Goal: Transaction & Acquisition: Subscribe to service/newsletter

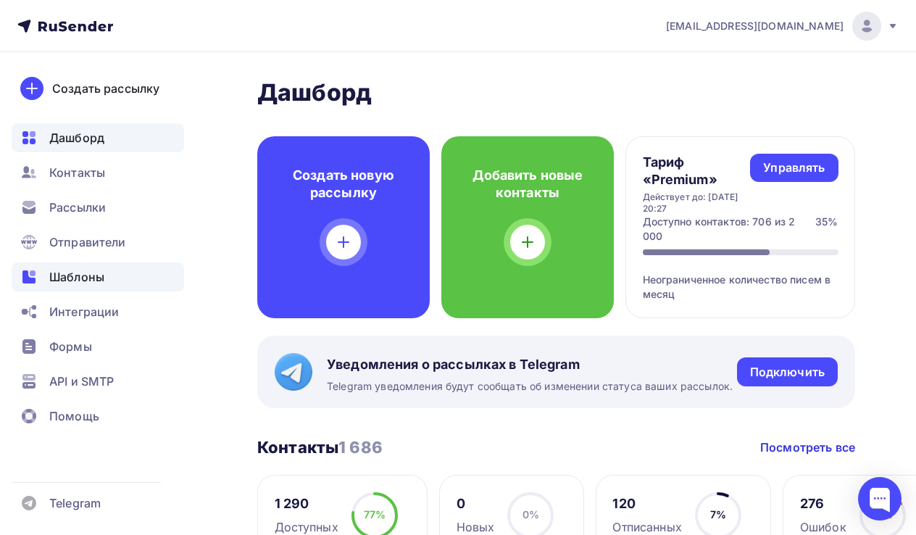
click at [73, 277] on span "Шаблоны" at bounding box center [76, 276] width 55 height 17
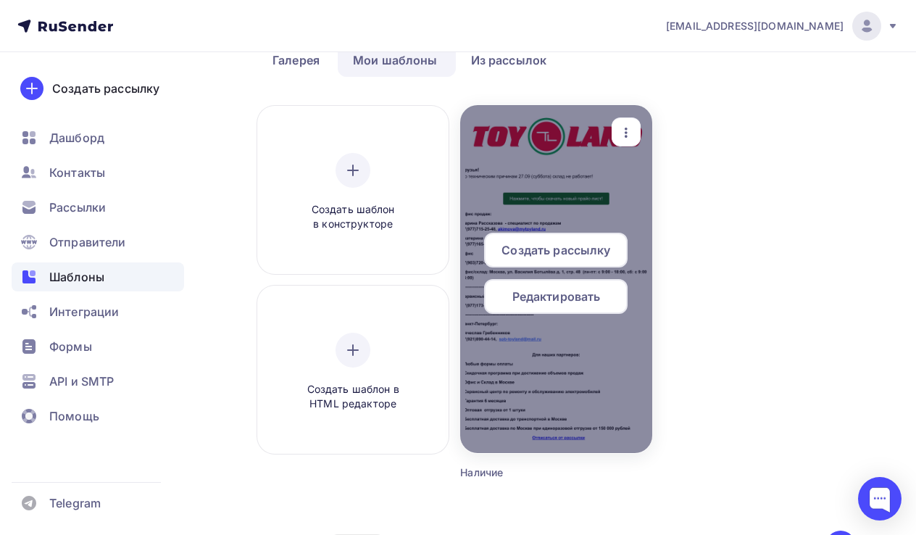
scroll to position [80, 0]
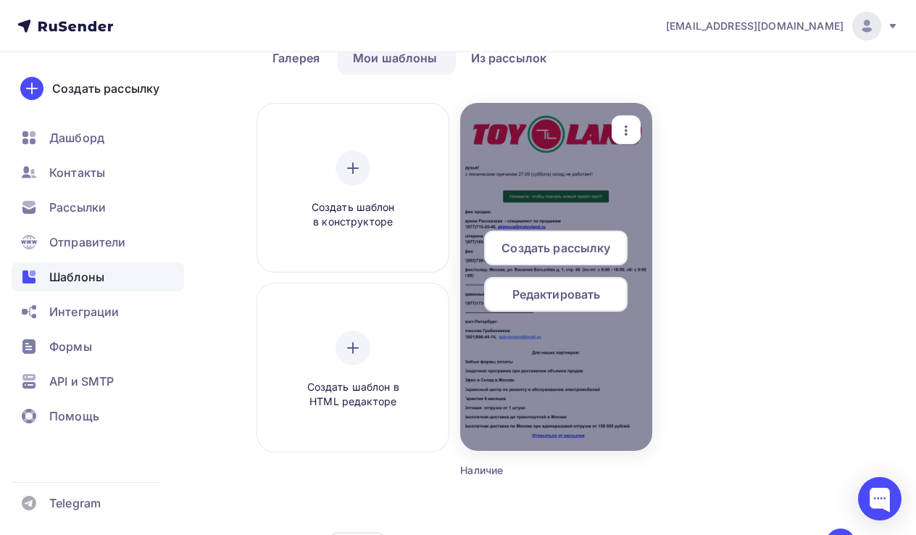
click at [559, 292] on span "Редактировать" at bounding box center [557, 294] width 88 height 17
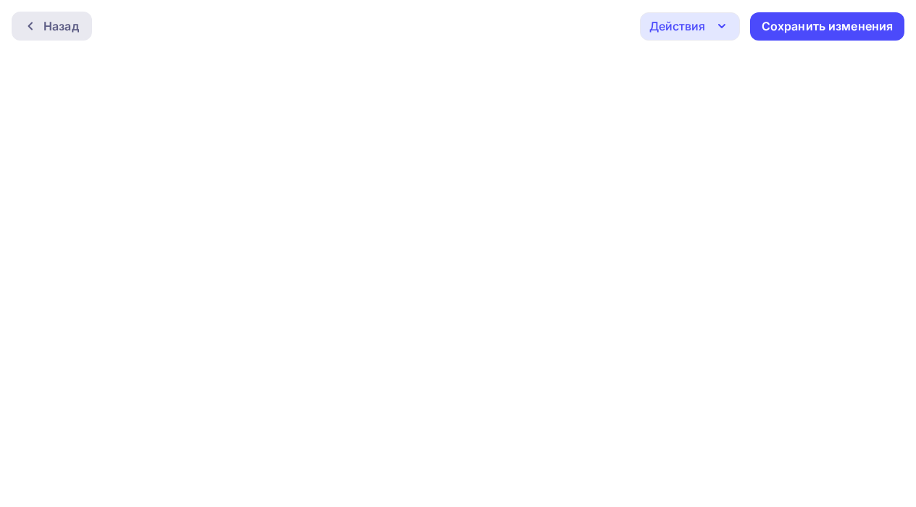
click at [57, 25] on div "Назад" at bounding box center [61, 25] width 36 height 17
click at [29, 23] on icon at bounding box center [31, 26] width 12 height 12
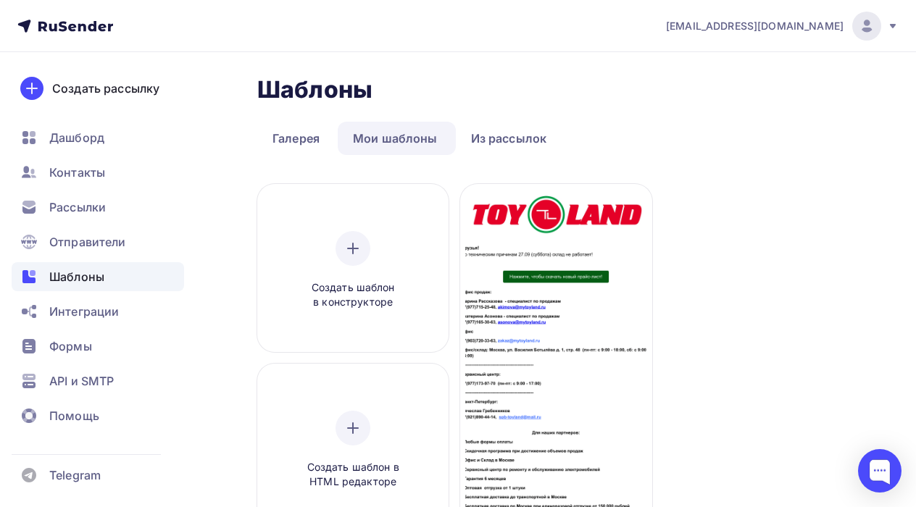
click at [443, 25] on nav "[EMAIL_ADDRESS][DOMAIN_NAME] Аккаунт Тарифы Выйти Создать рассылку [GEOGRAPHIC_…" at bounding box center [458, 26] width 916 height 52
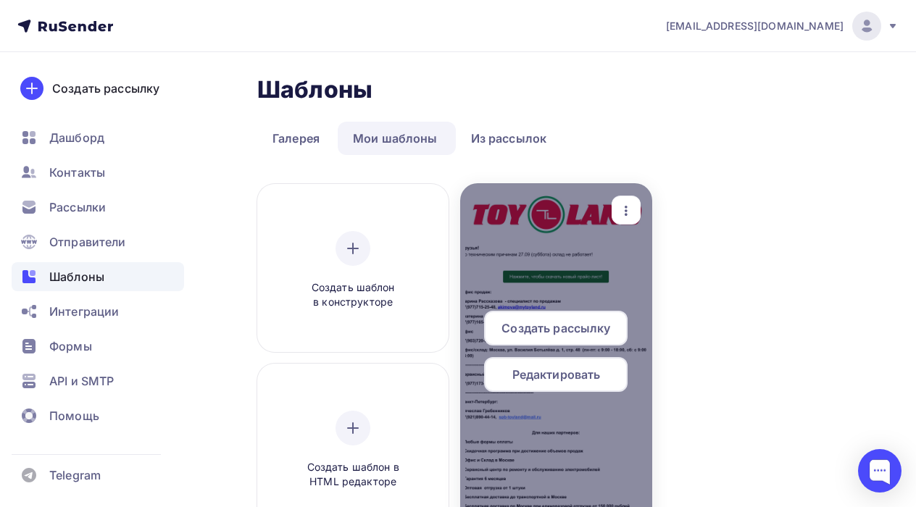
click at [567, 374] on span "Редактировать" at bounding box center [557, 374] width 88 height 17
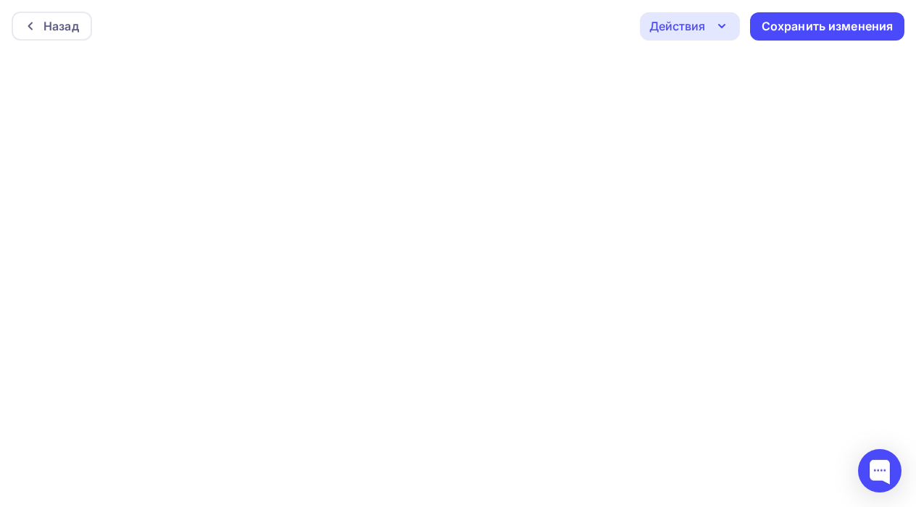
drag, startPoint x: 765, startPoint y: 17, endPoint x: 436, endPoint y: 188, distance: 371.3
click at [436, 188] on div at bounding box center [458, 279] width 916 height 455
click at [52, 32] on div "Назад" at bounding box center [61, 25] width 36 height 17
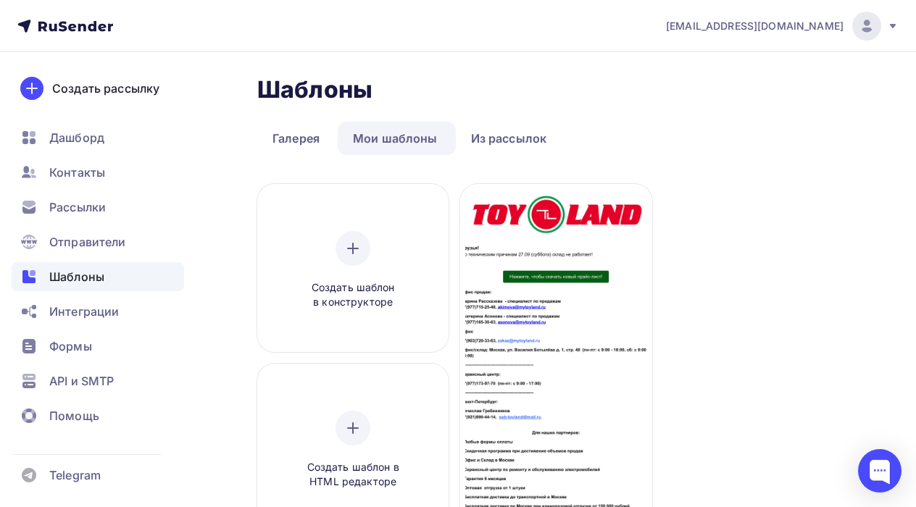
click at [81, 278] on span "Шаблоны" at bounding box center [76, 276] width 55 height 17
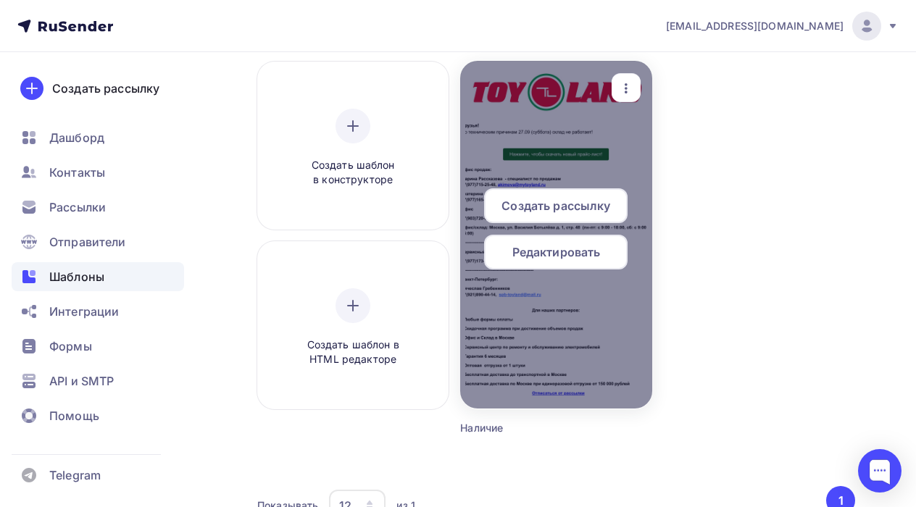
scroll to position [122, 0]
click at [539, 258] on span "Редактировать" at bounding box center [557, 252] width 88 height 17
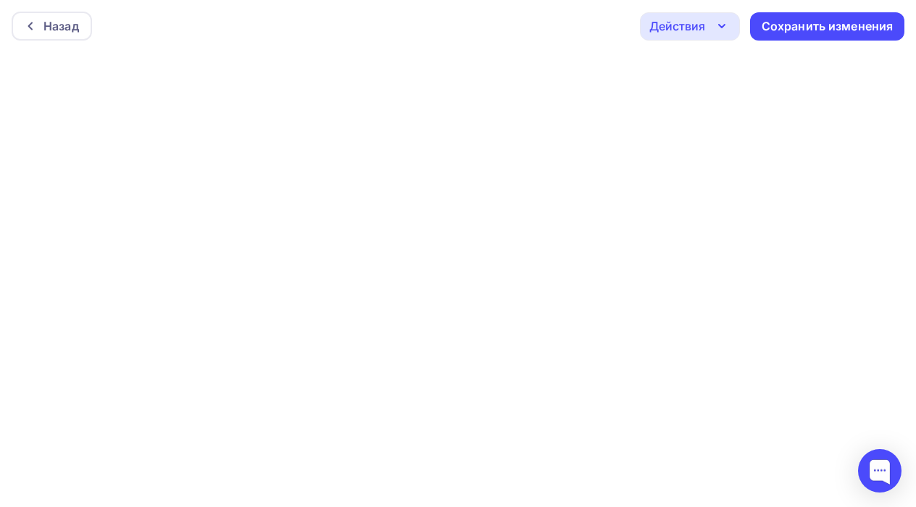
click at [827, 19] on div "Сохранить изменения" at bounding box center [828, 26] width 132 height 17
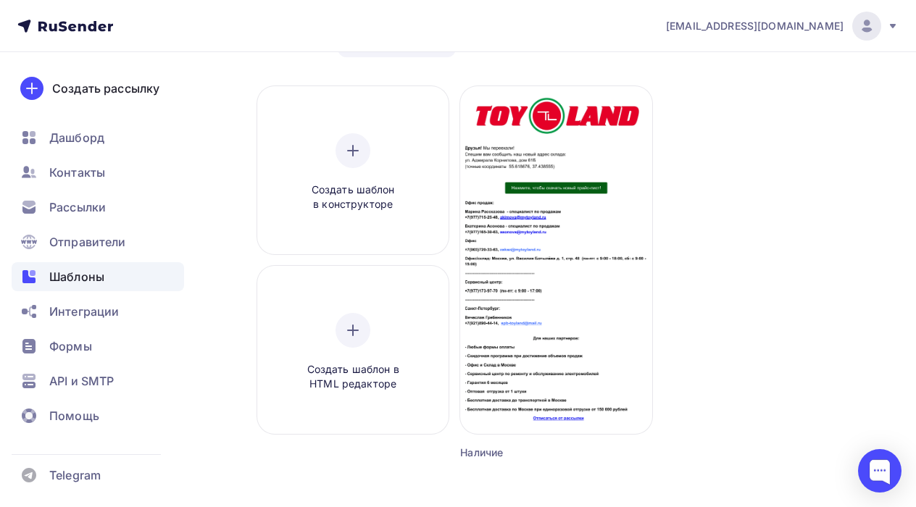
scroll to position [97, 0]
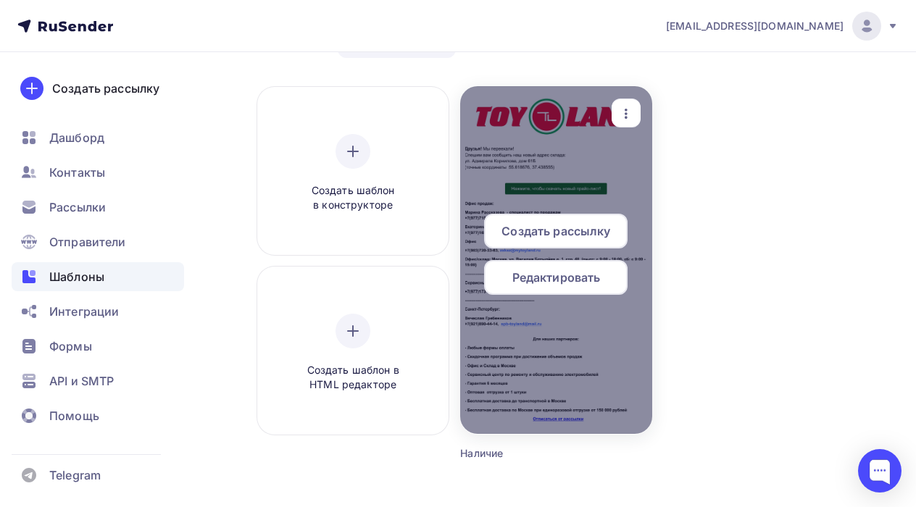
click at [533, 228] on span "Создать рассылку" at bounding box center [556, 231] width 109 height 17
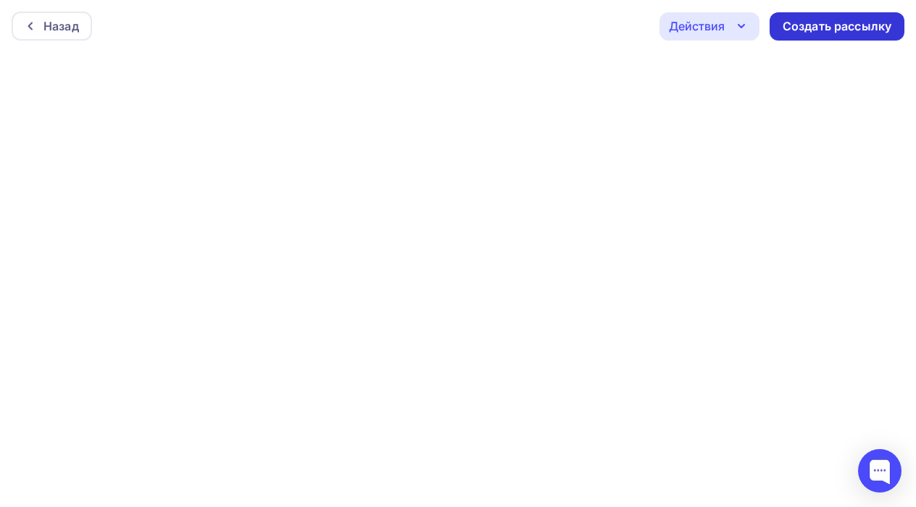
click at [821, 23] on div "Создать рассылку" at bounding box center [837, 26] width 109 height 17
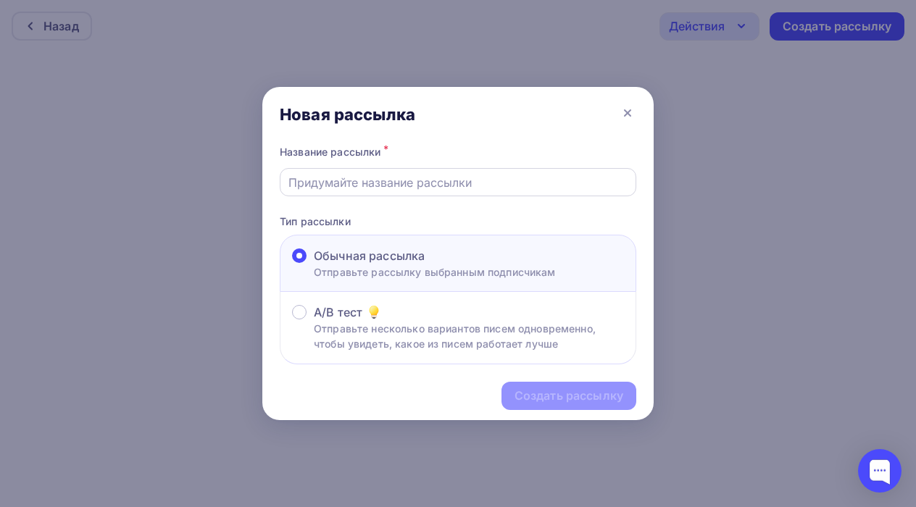
click at [322, 183] on input "text" at bounding box center [459, 182] width 340 height 17
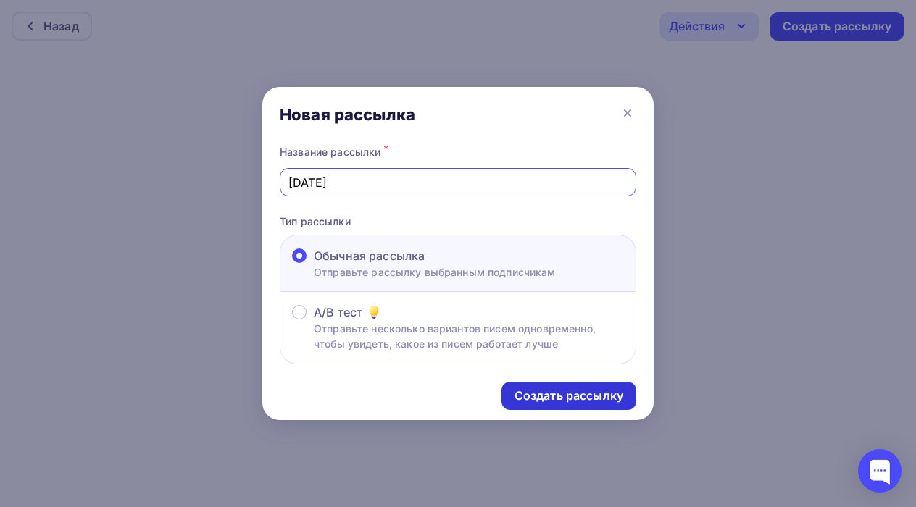
type input "30.09.2025"
click at [579, 395] on div "Создать рассылку" at bounding box center [569, 396] width 109 height 17
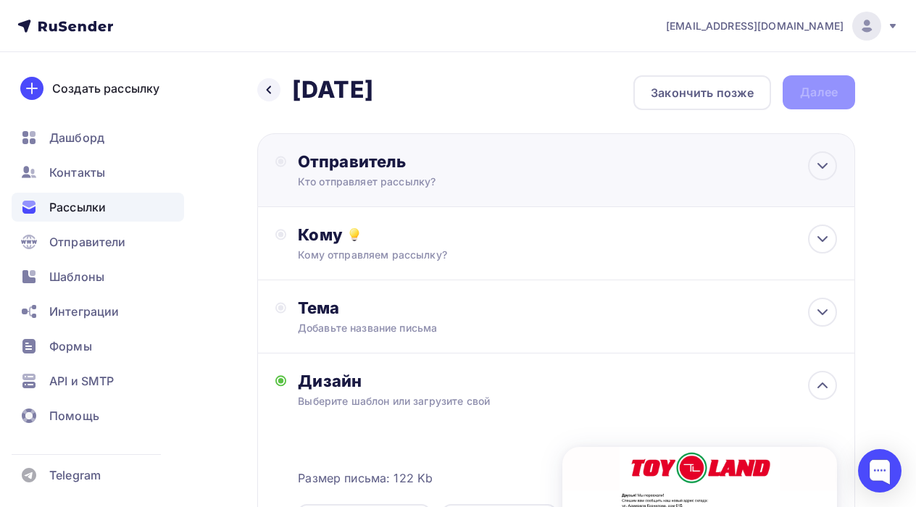
click at [291, 178] on div "Отправитель Кто отправляет рассылку? Email * info@mytoyland.ru info@mytoyland.r…" at bounding box center [443, 171] width 336 height 38
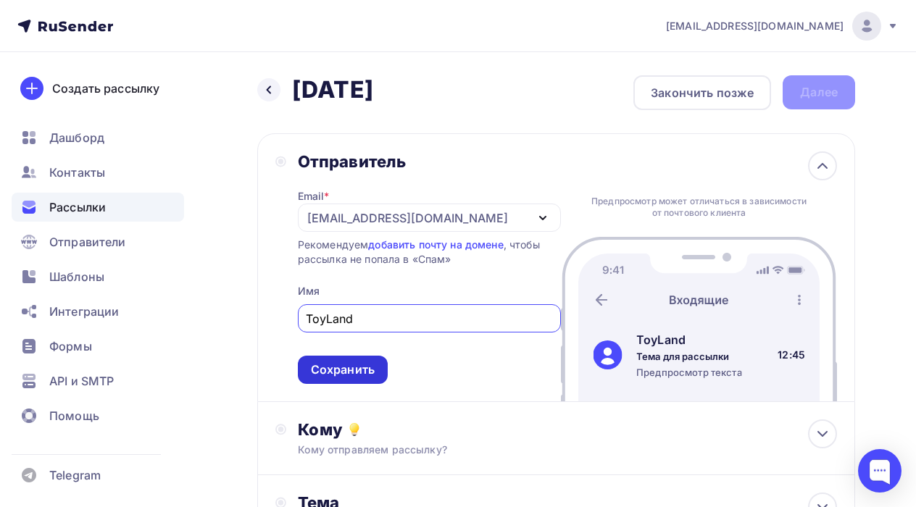
type input "ToyLand"
click at [366, 371] on div "Сохранить" at bounding box center [343, 370] width 64 height 17
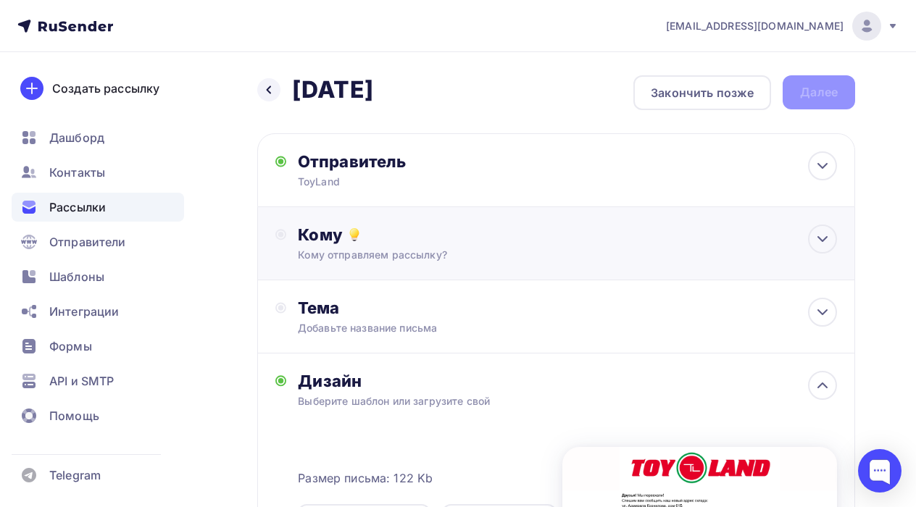
click at [326, 247] on div "Кому Кому отправляем рассылку? Списки получателей Выберите список Все списки id…" at bounding box center [567, 244] width 539 height 38
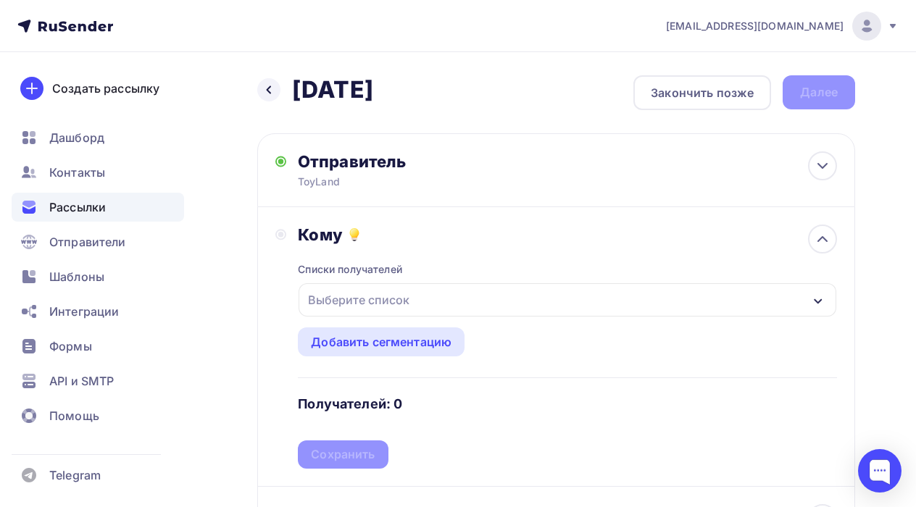
click at [341, 283] on button "Выберите список" at bounding box center [567, 300] width 539 height 35
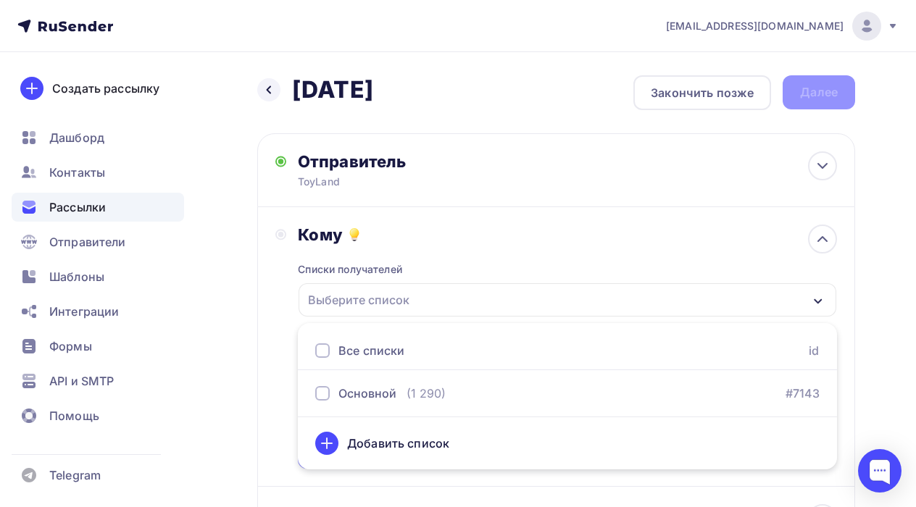
click at [325, 349] on div at bounding box center [322, 351] width 14 height 14
click at [276, 326] on div "Кому Списки получателей Основной Все списки id Основной (1 290) #7143 Добавить …" at bounding box center [556, 347] width 562 height 244
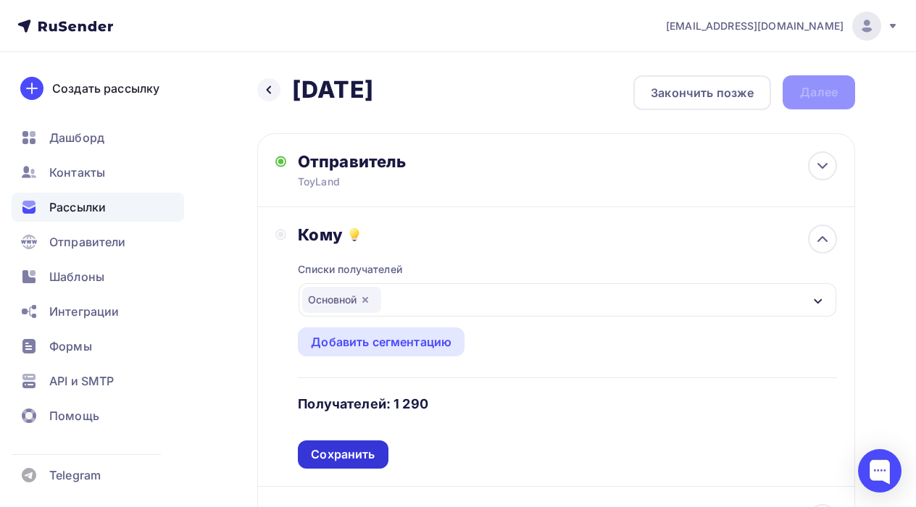
click at [352, 457] on div "Сохранить" at bounding box center [343, 455] width 64 height 17
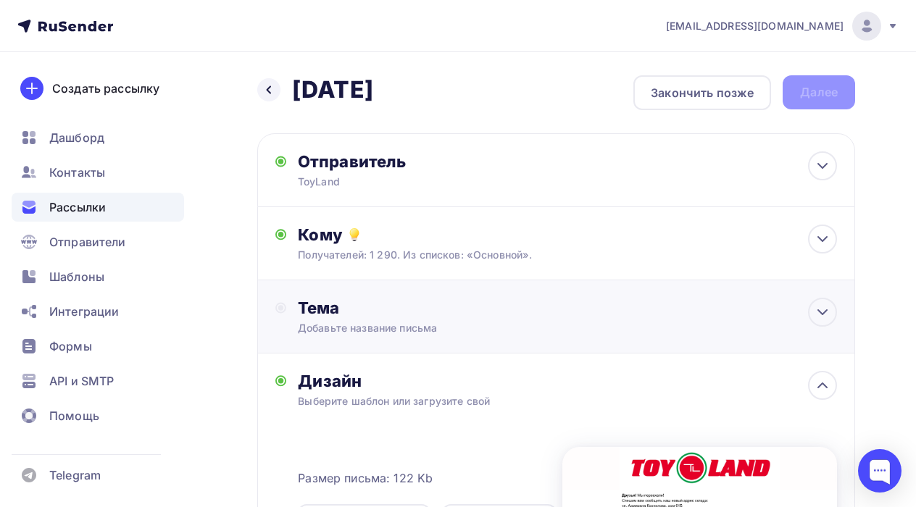
click at [326, 315] on div "Тема" at bounding box center [441, 308] width 286 height 20
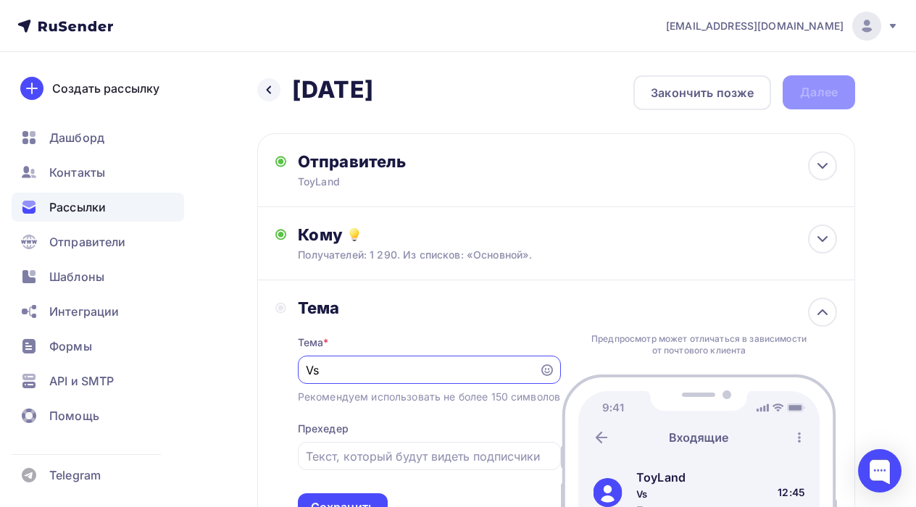
type input "V"
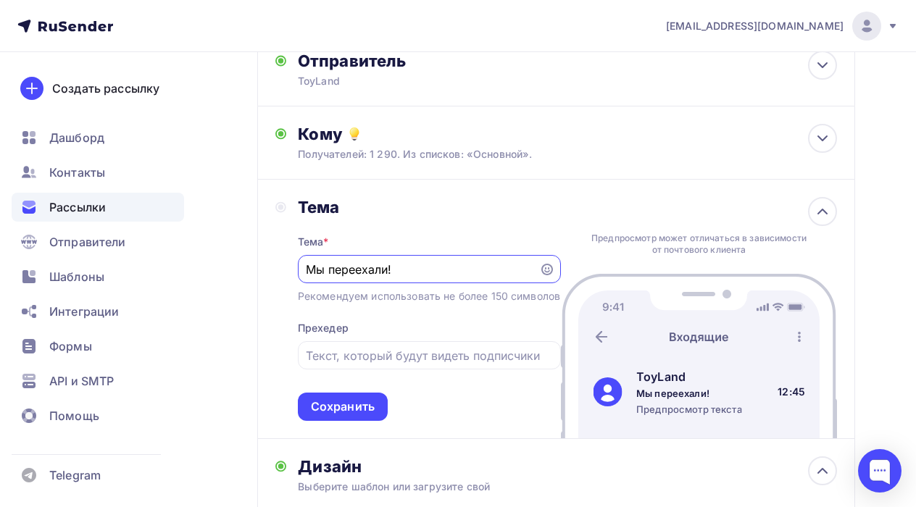
scroll to position [139, 0]
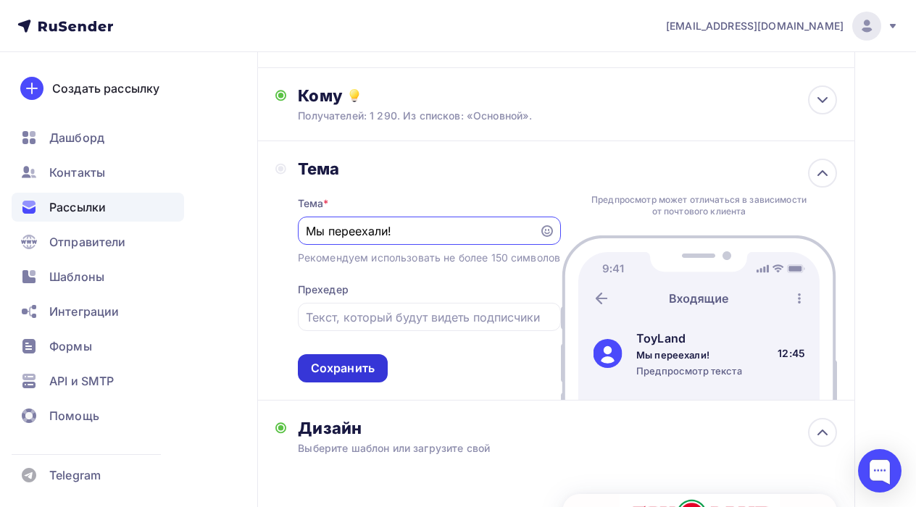
type input "Мы переехали!"
click at [351, 377] on div "Сохранить" at bounding box center [343, 368] width 64 height 17
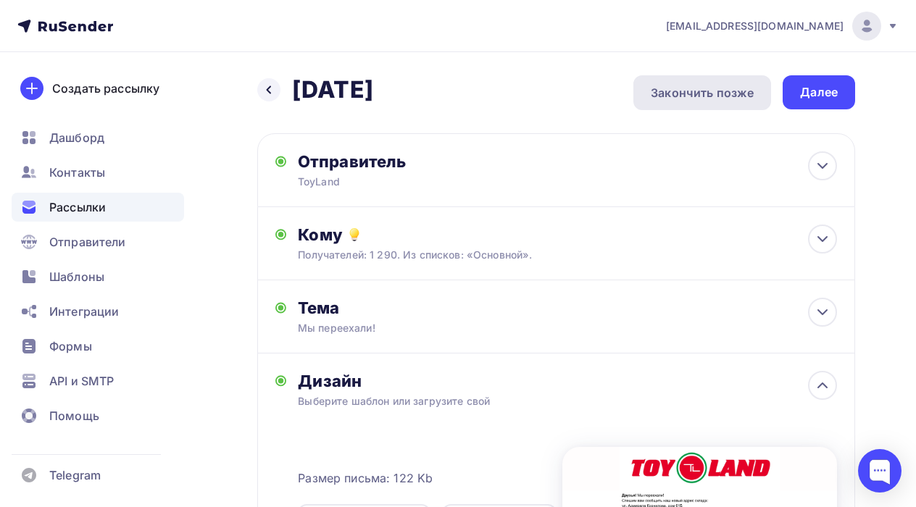
scroll to position [0, 0]
click at [816, 96] on div "Далее" at bounding box center [819, 92] width 38 height 17
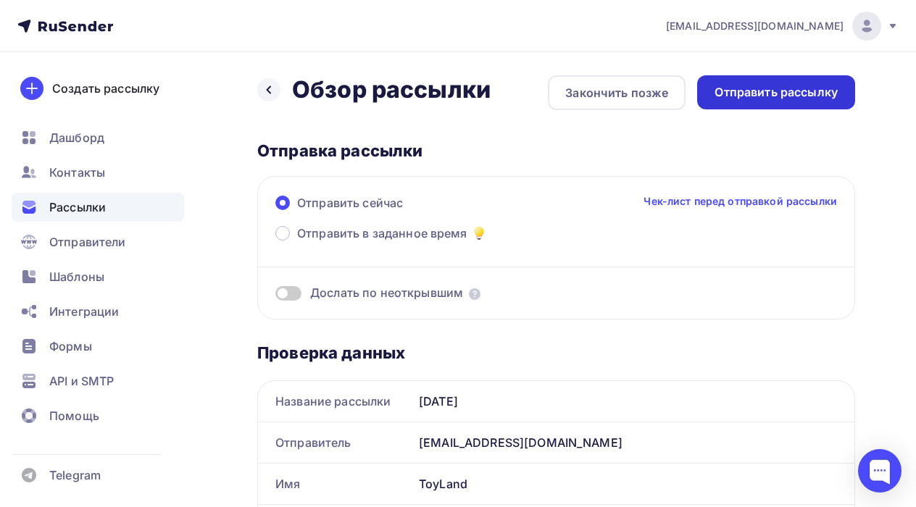
click at [778, 91] on div "Отправить рассылку" at bounding box center [776, 92] width 123 height 17
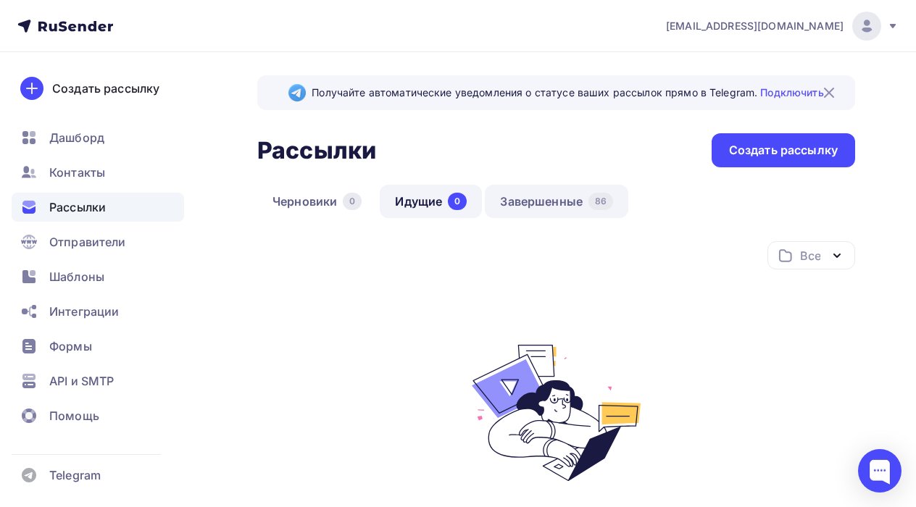
click at [547, 195] on link "Завершенные 86" at bounding box center [557, 201] width 144 height 33
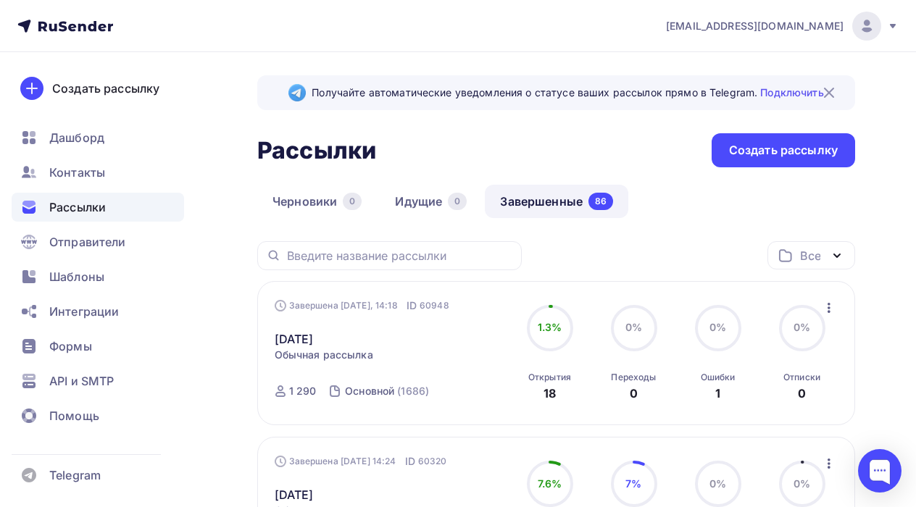
click at [546, 330] on span "1.3%" at bounding box center [550, 327] width 25 height 12
click at [545, 385] on div "Открытия 18" at bounding box center [550, 382] width 43 height 39
click at [311, 337] on link "[DATE]" at bounding box center [294, 339] width 39 height 17
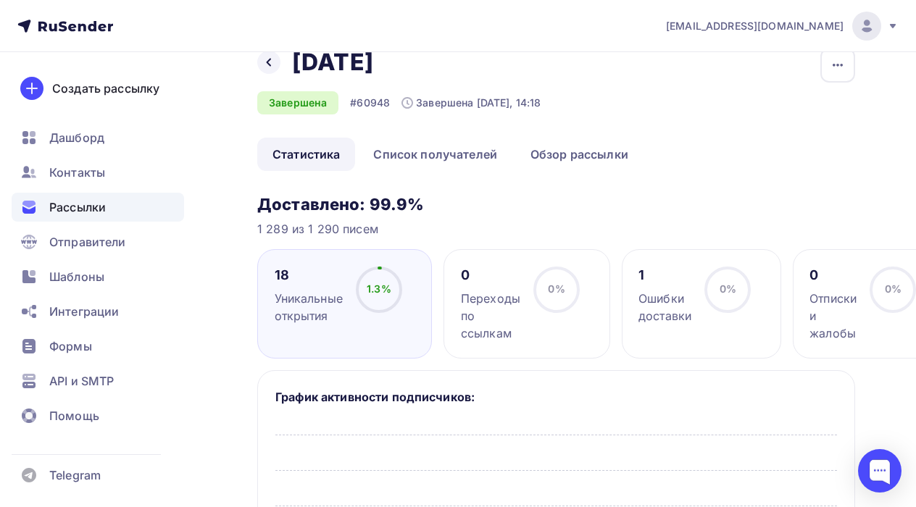
scroll to position [111, 0]
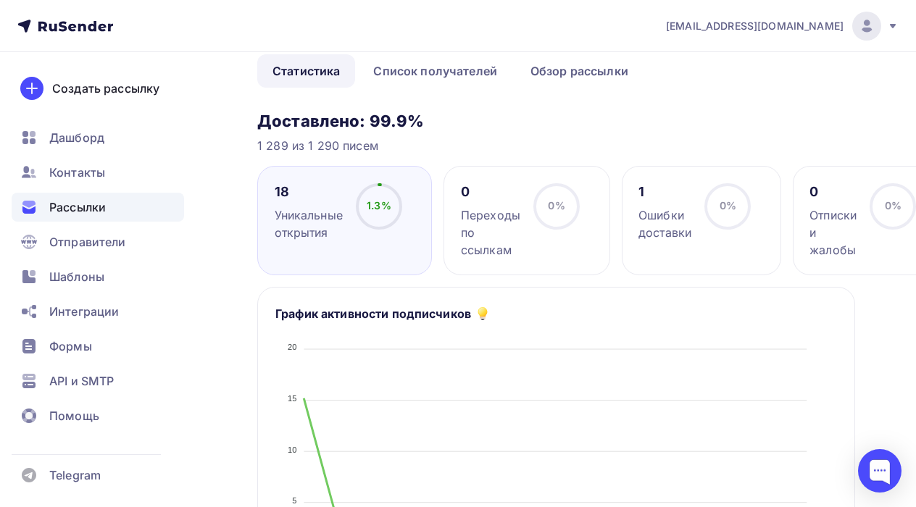
click at [291, 209] on div "Уникальные открытия" at bounding box center [309, 224] width 68 height 35
click at [281, 190] on div "18" at bounding box center [309, 191] width 68 height 17
click at [376, 202] on span "1.3%" at bounding box center [379, 205] width 25 height 12
click at [716, 208] on circle at bounding box center [727, 206] width 43 height 43
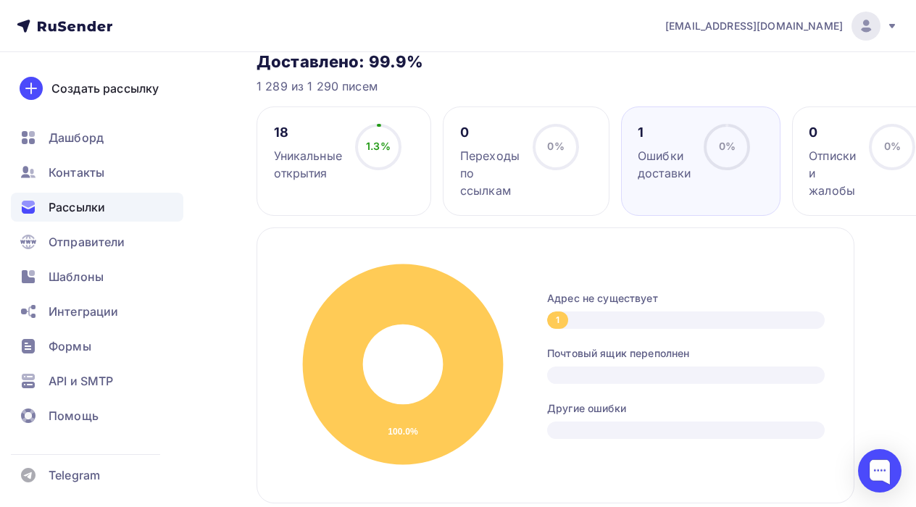
scroll to position [138, 1]
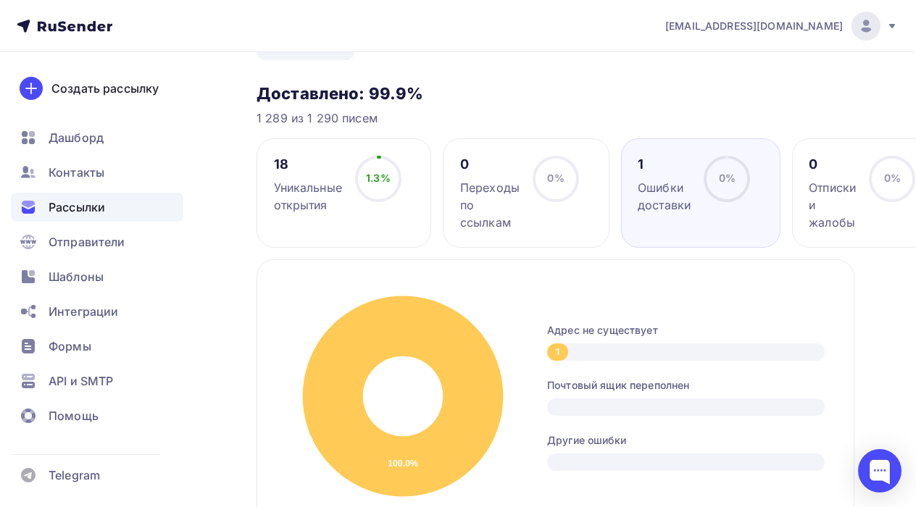
click at [320, 213] on div "Уникальные открытия" at bounding box center [308, 196] width 68 height 35
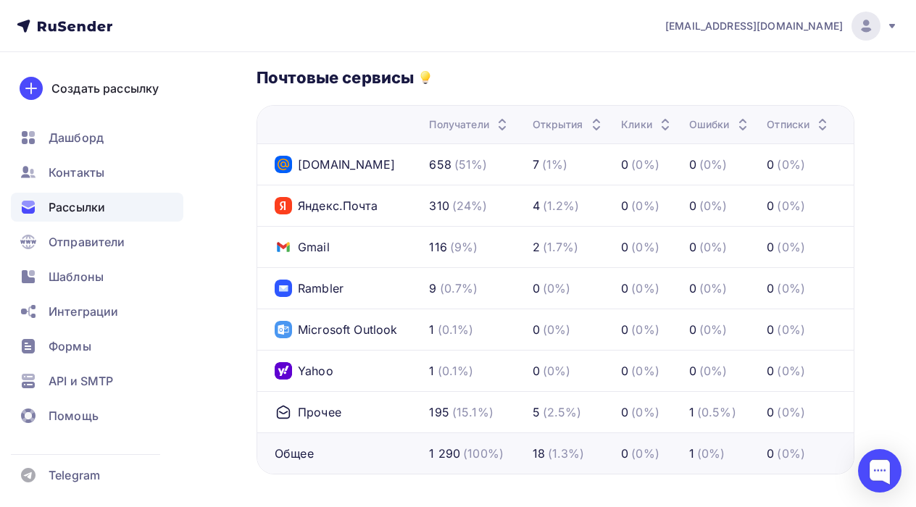
scroll to position [684, 1]
click at [534, 165] on div "7" at bounding box center [536, 165] width 7 height 17
click at [321, 167] on div "[DOMAIN_NAME]" at bounding box center [335, 165] width 120 height 17
click at [282, 168] on icon at bounding box center [284, 165] width 12 height 12
click at [535, 166] on div "7" at bounding box center [536, 165] width 7 height 17
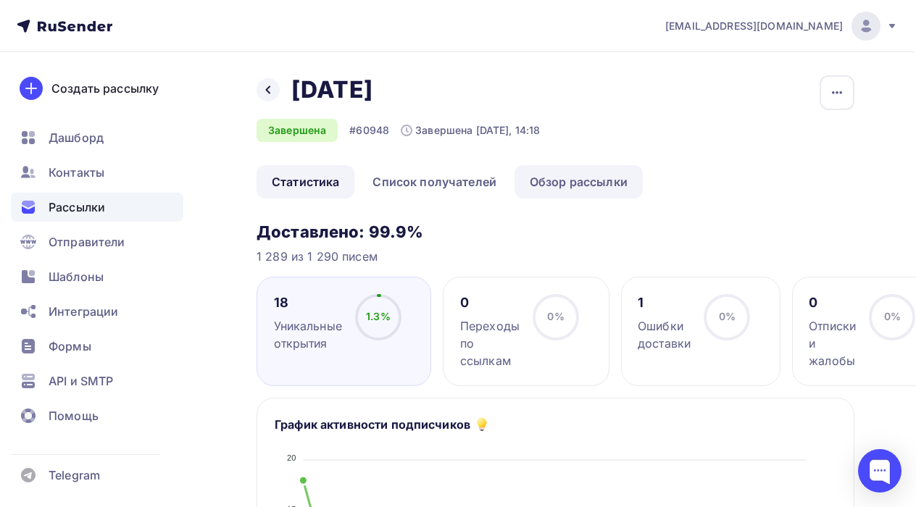
scroll to position [0, 1]
